Goal: Check status: Check status

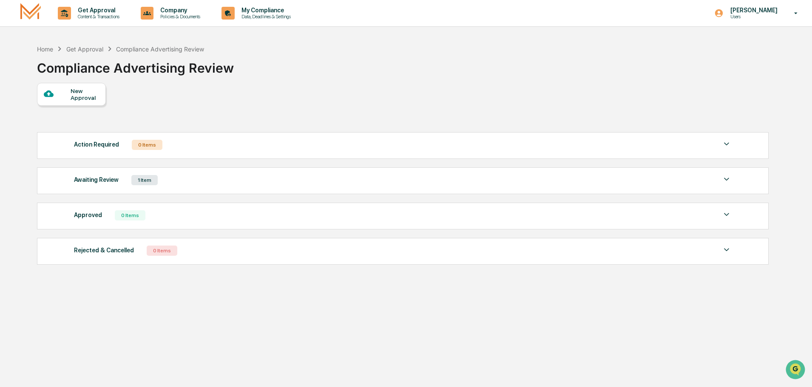
click at [728, 180] on img at bounding box center [727, 179] width 10 height 10
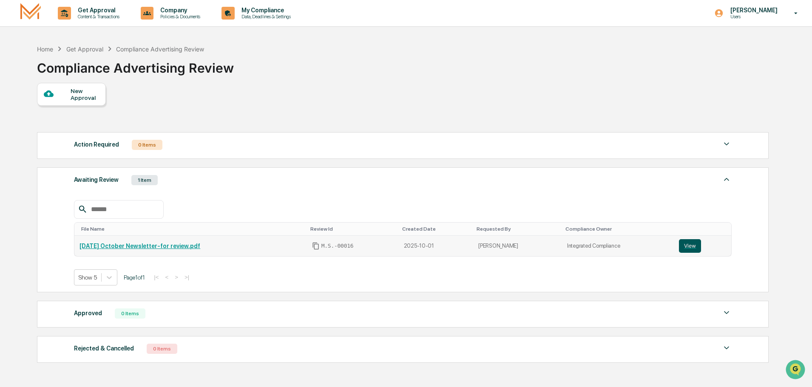
click at [690, 246] on button "View" at bounding box center [690, 246] width 22 height 14
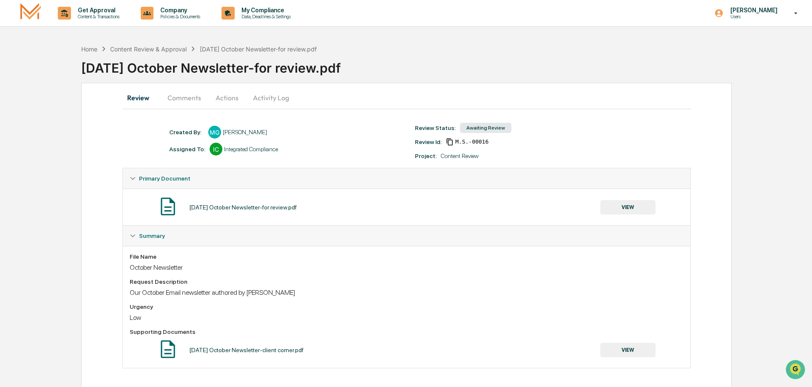
click at [494, 129] on div "Awaiting Review" at bounding box center [485, 128] width 51 height 10
click at [233, 98] on button "Actions" at bounding box center [227, 98] width 38 height 20
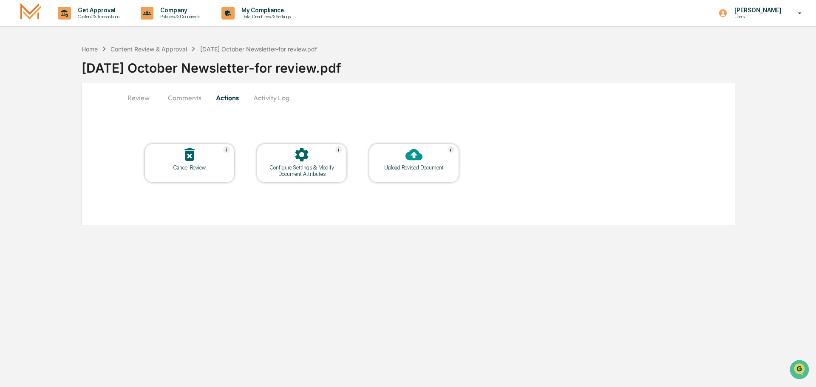
click at [265, 97] on button "Activity Log" at bounding box center [272, 98] width 50 height 20
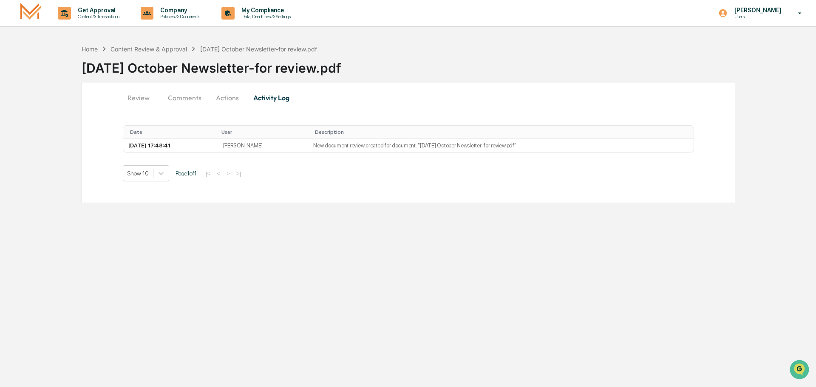
click at [137, 99] on button "Review" at bounding box center [142, 98] width 38 height 20
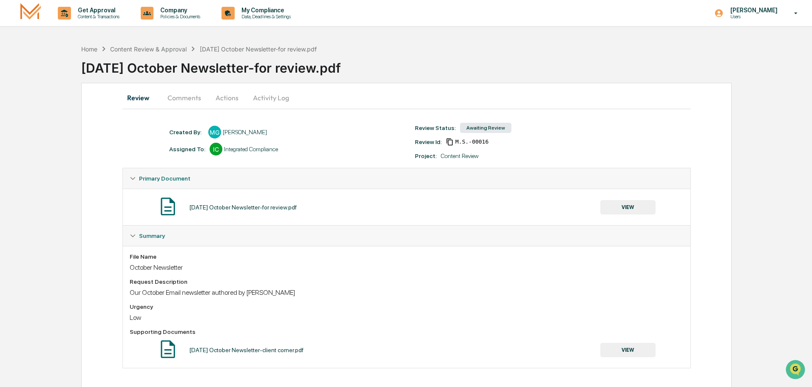
click at [188, 97] on button "Comments" at bounding box center [184, 98] width 47 height 20
